Goal: Task Accomplishment & Management: Use online tool/utility

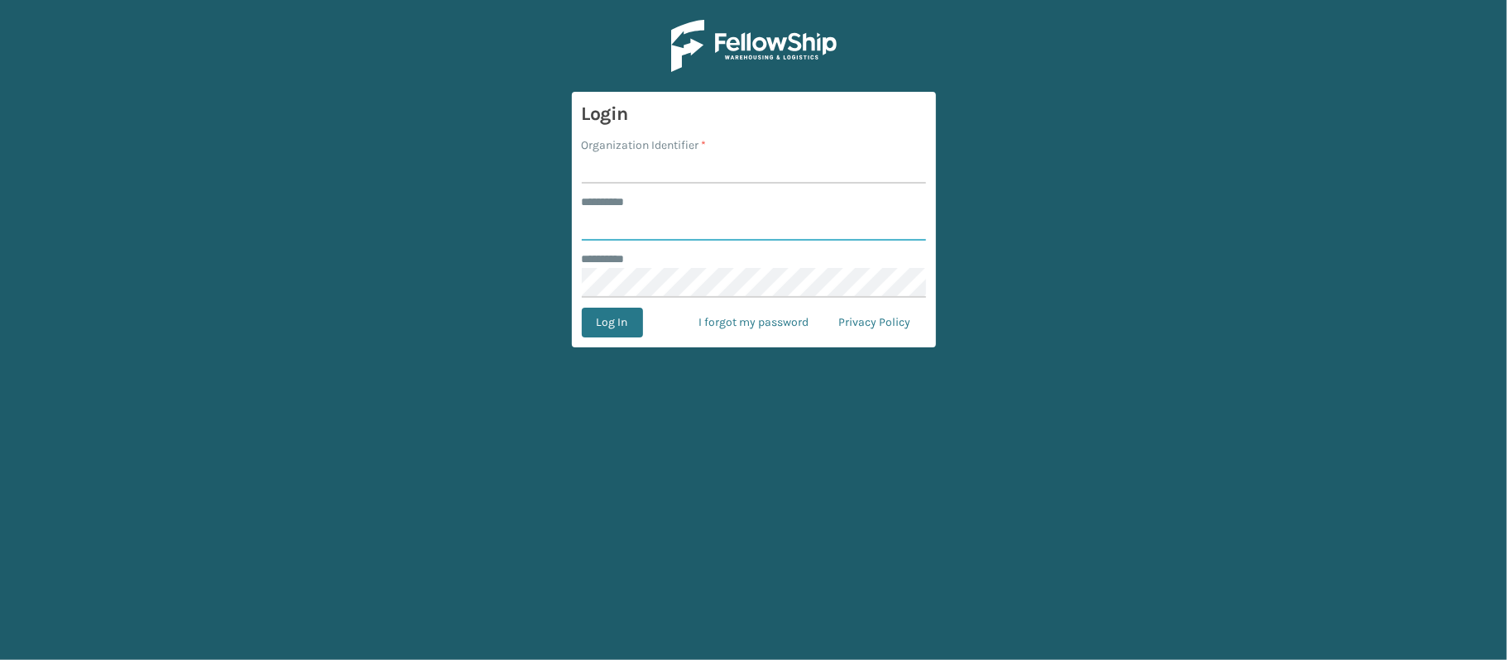
type input "********"
click at [653, 170] on input "Organization Identifier *" at bounding box center [754, 169] width 344 height 30
type input "MilliardLV"
click at [613, 318] on button "Log In" at bounding box center [612, 323] width 61 height 30
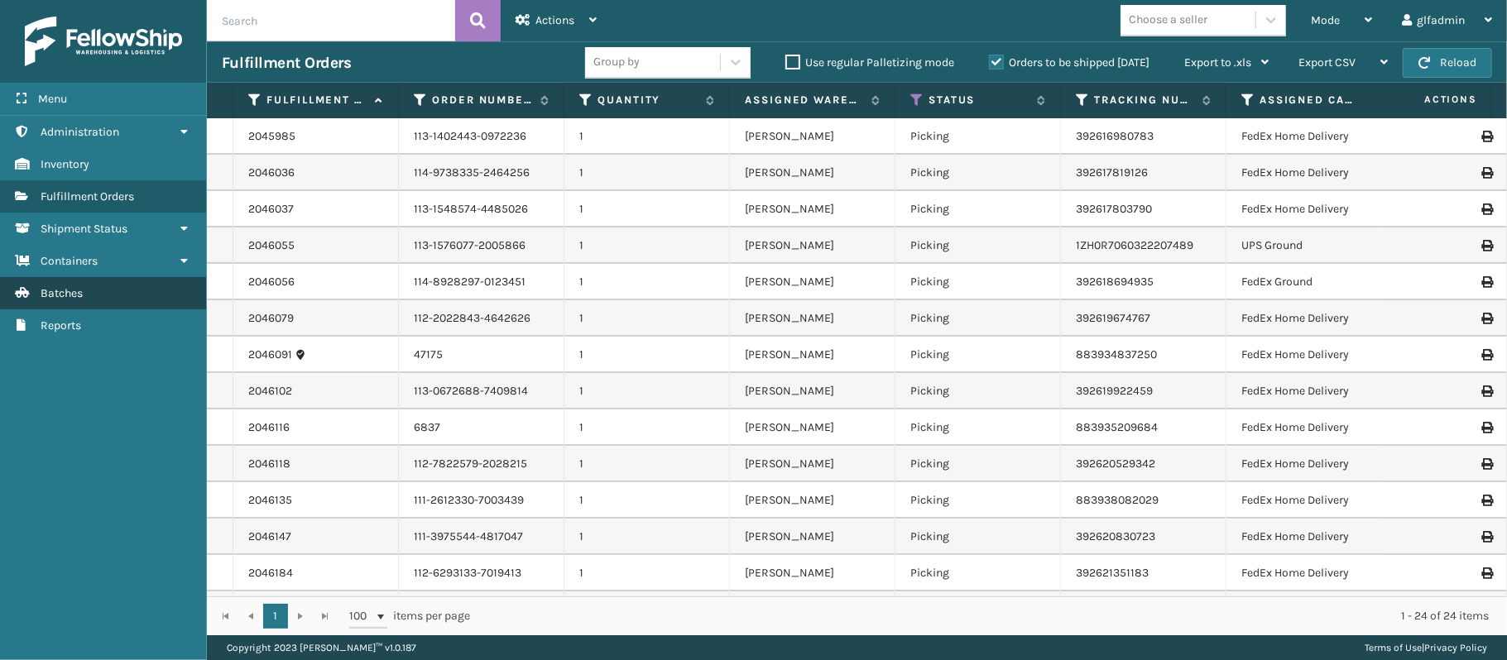
click at [93, 303] on link "Batches" at bounding box center [103, 293] width 206 height 32
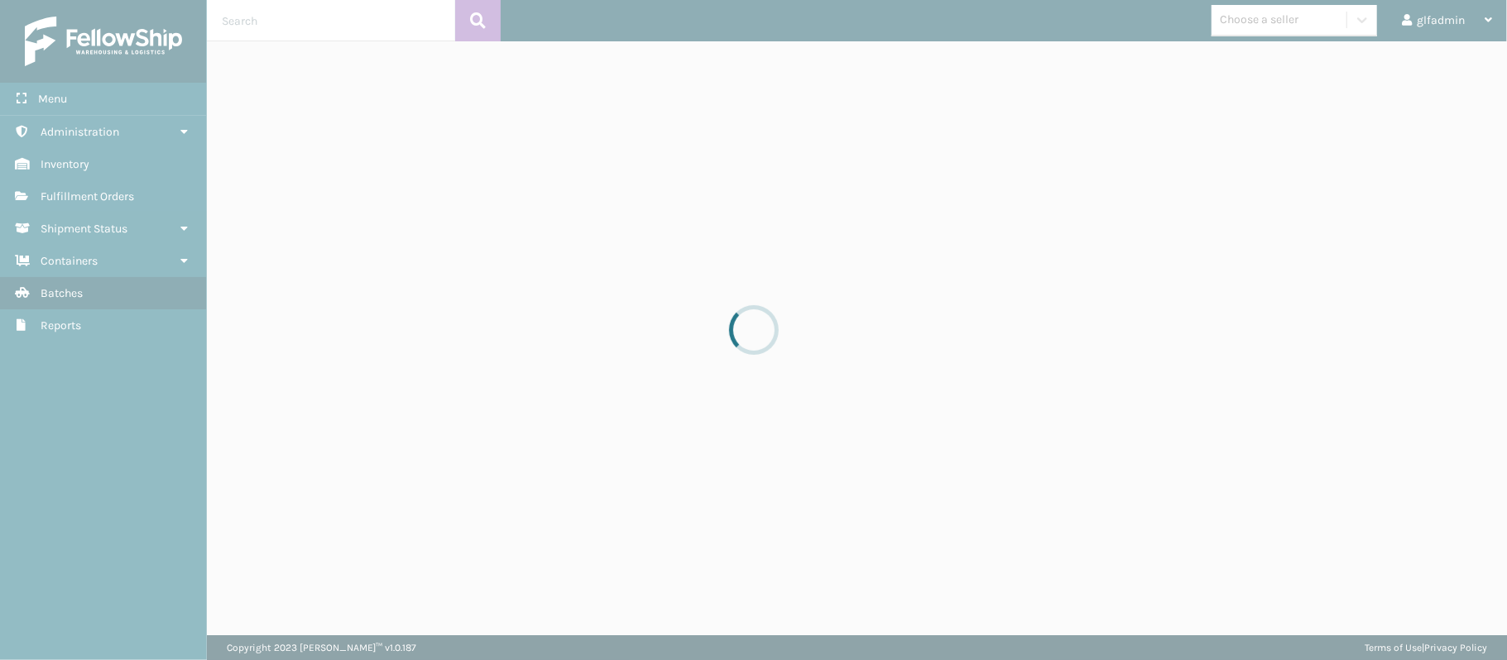
click at [93, 303] on div at bounding box center [753, 330] width 1507 height 660
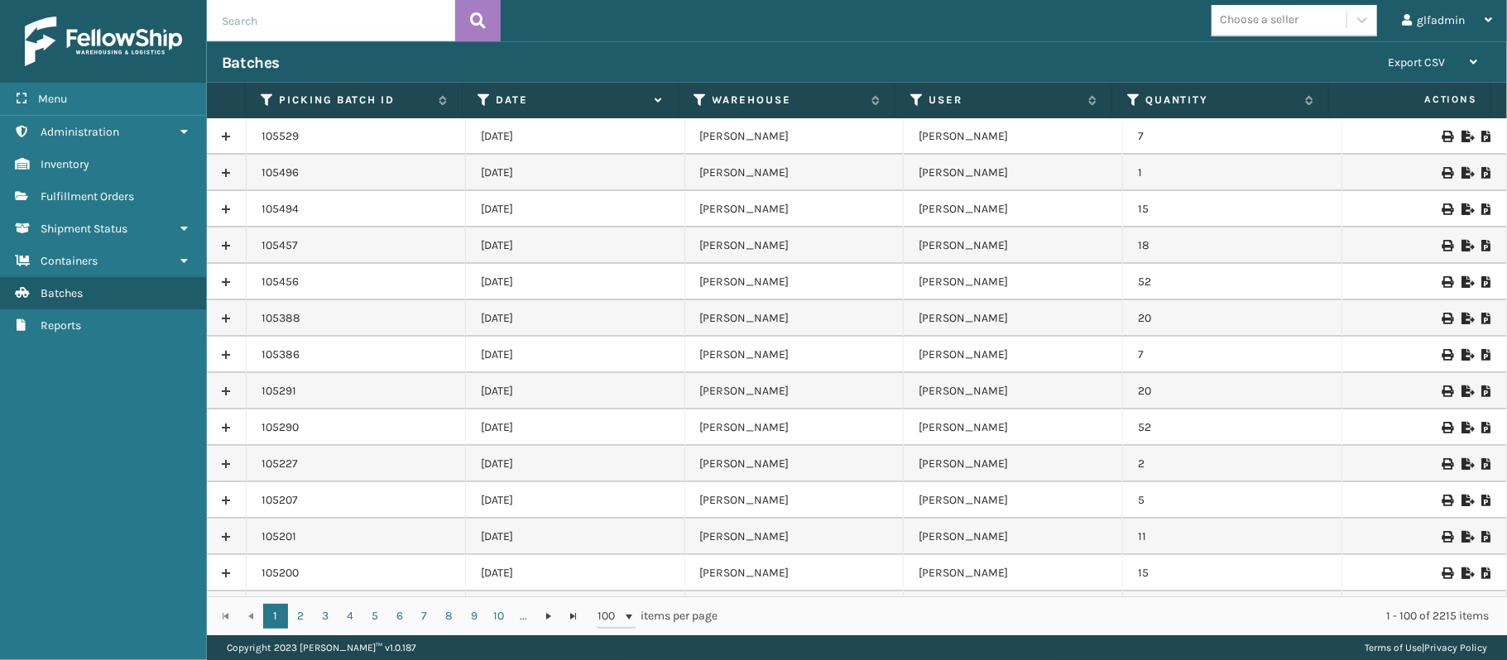
click at [1462, 137] on icon at bounding box center [1467, 137] width 10 height 12
click at [1462, 175] on icon at bounding box center [1467, 173] width 10 height 12
